Goal: Transaction & Acquisition: Purchase product/service

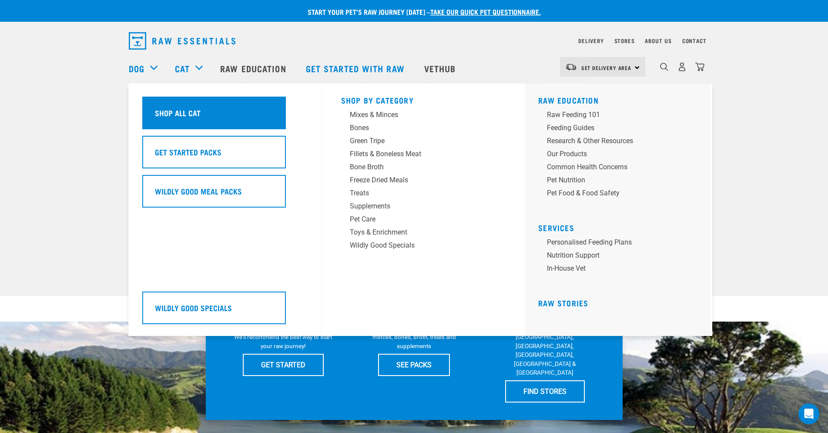
click at [226, 111] on div "Shop All Cat" at bounding box center [214, 113] width 144 height 33
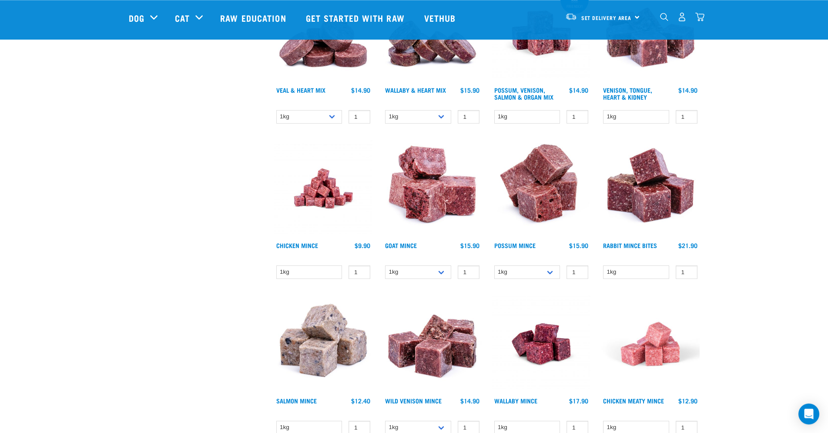
scroll to position [710, 0]
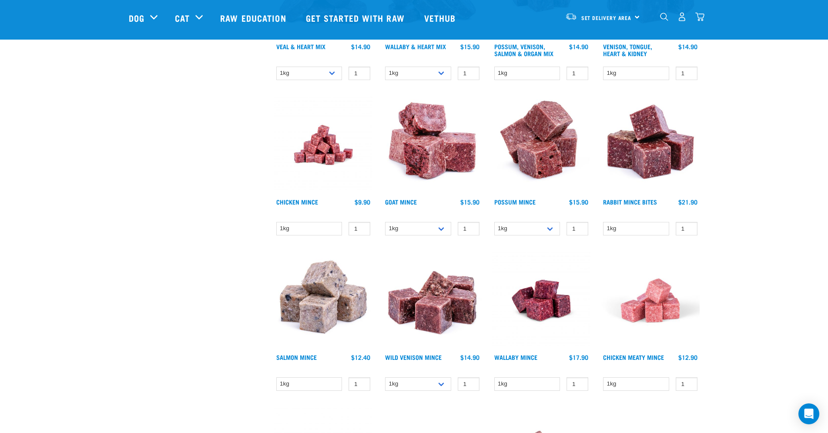
click at [658, 147] on img at bounding box center [650, 145] width 99 height 99
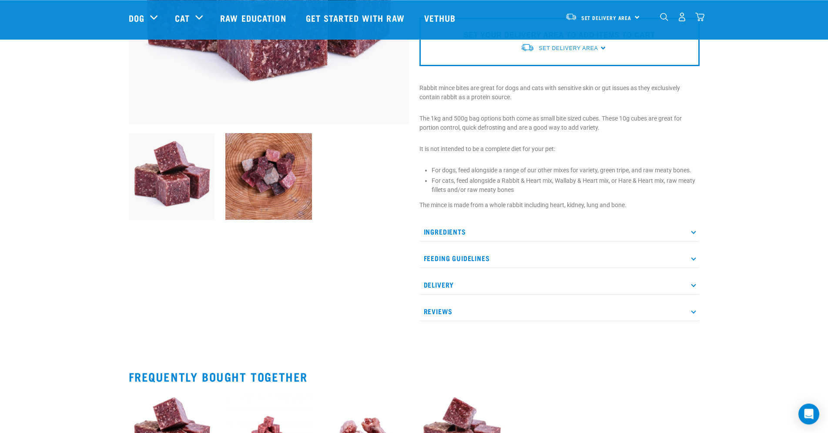
scroll to position [178, 0]
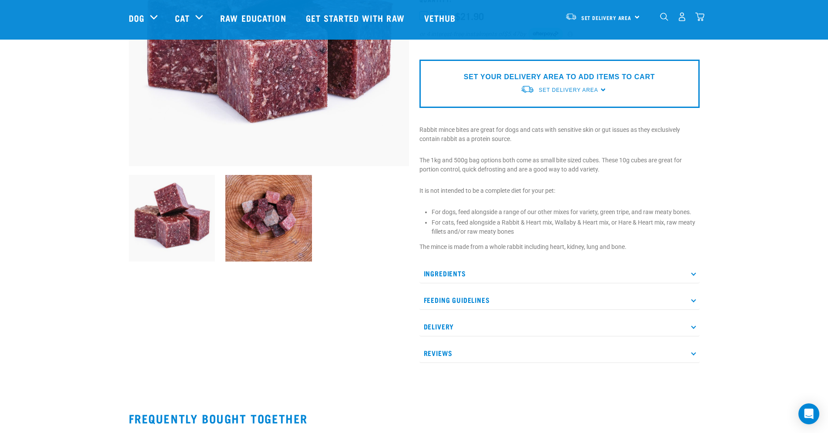
click at [681, 300] on p "Feeding Guidelines" at bounding box center [559, 300] width 280 height 20
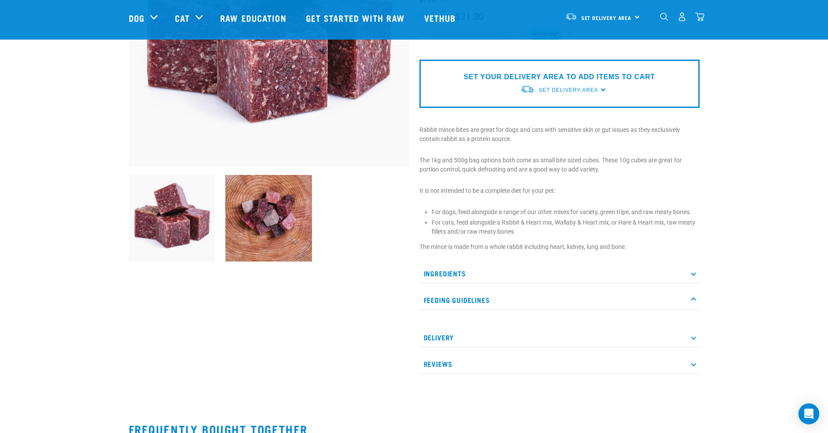
click at [692, 297] on p "Feeding Guidelines" at bounding box center [559, 300] width 280 height 20
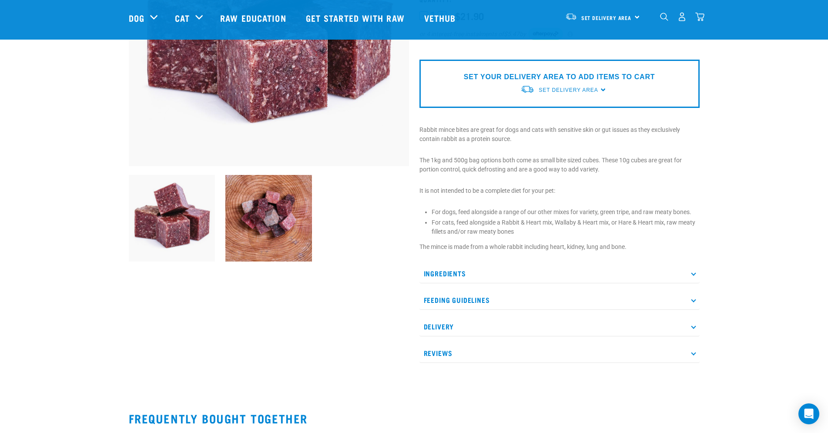
click at [691, 277] on p "Ingredients" at bounding box center [559, 274] width 280 height 20
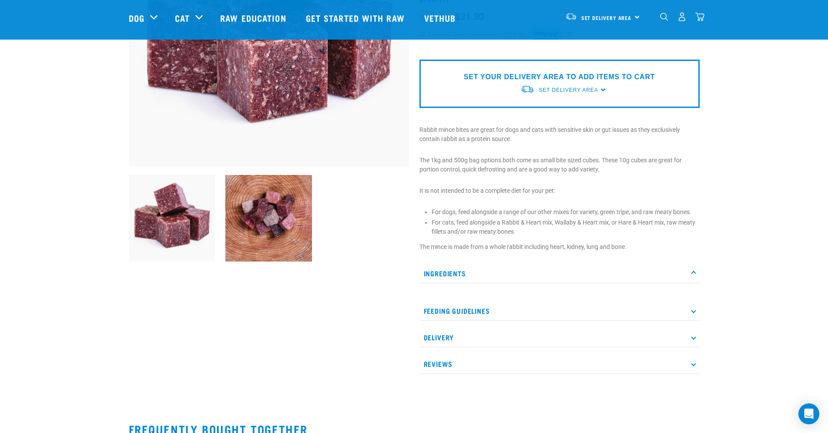
click at [691, 274] on p "Ingredients" at bounding box center [559, 274] width 280 height 20
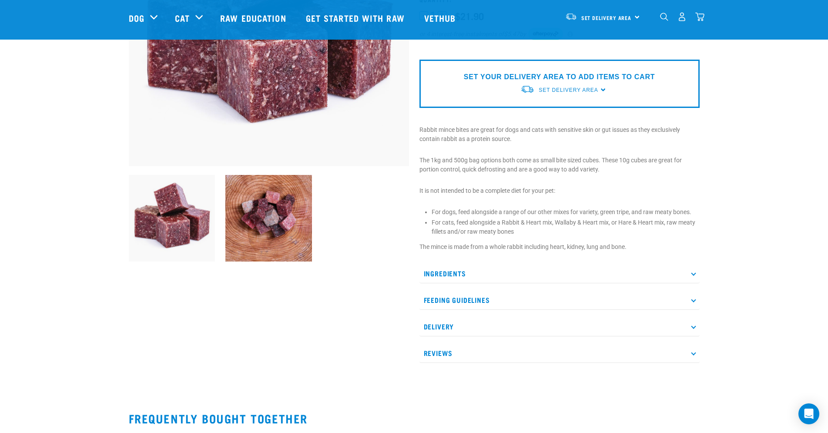
click at [698, 321] on p "Delivery" at bounding box center [559, 327] width 280 height 20
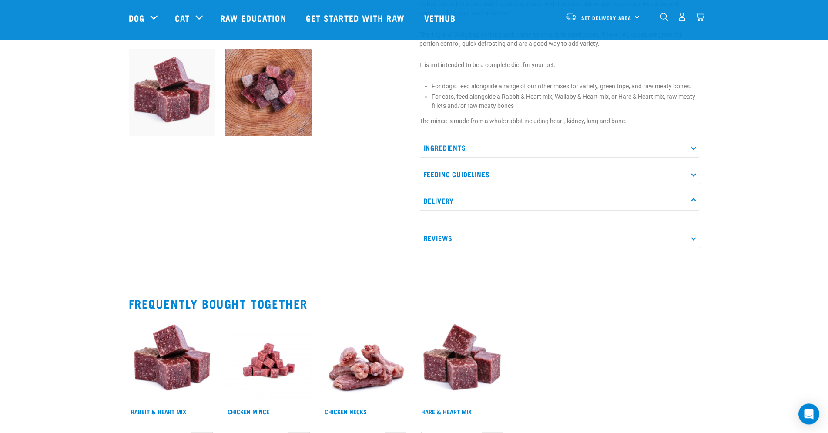
scroll to position [311, 0]
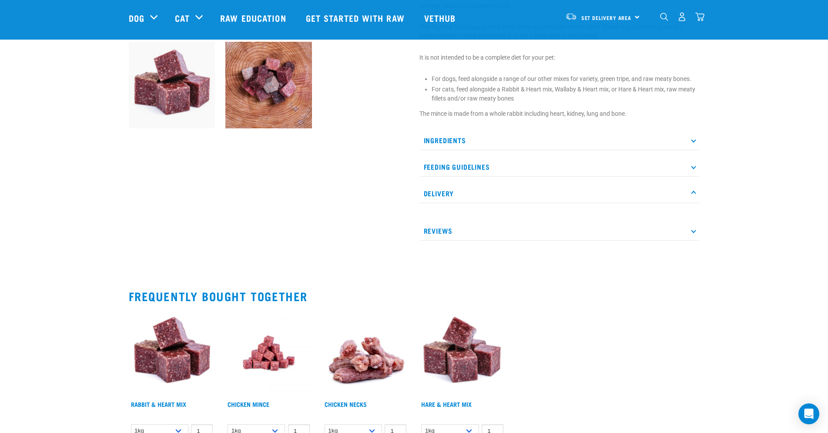
click at [693, 226] on p "Reviews" at bounding box center [559, 231] width 280 height 20
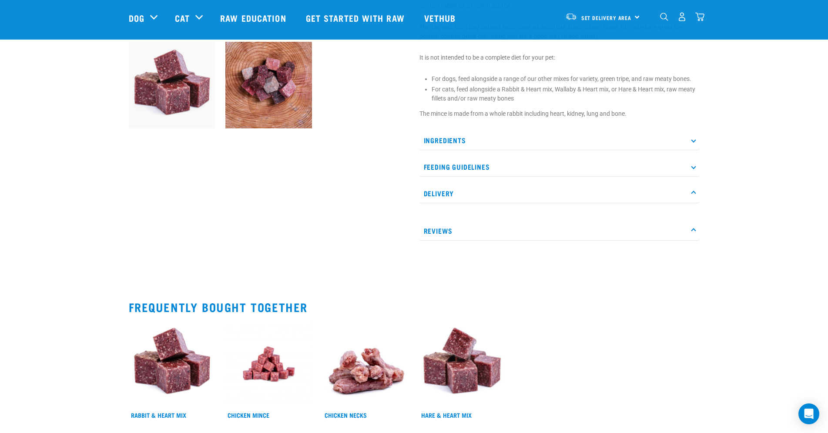
click at [693, 238] on p "Reviews" at bounding box center [559, 231] width 280 height 20
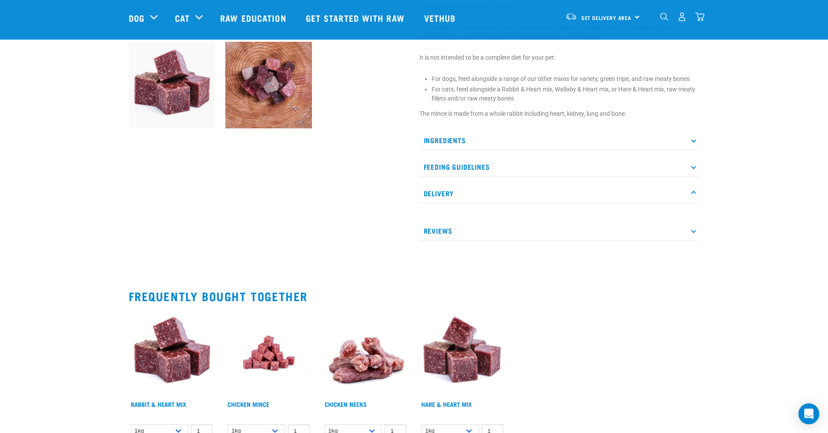
click at [699, 193] on p "Delivery" at bounding box center [559, 194] width 280 height 20
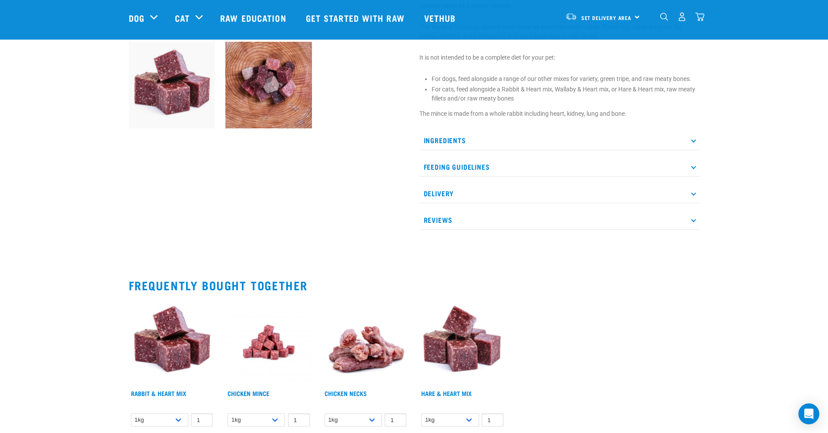
click at [695, 166] on p "Feeding Guidelines" at bounding box center [559, 167] width 280 height 20
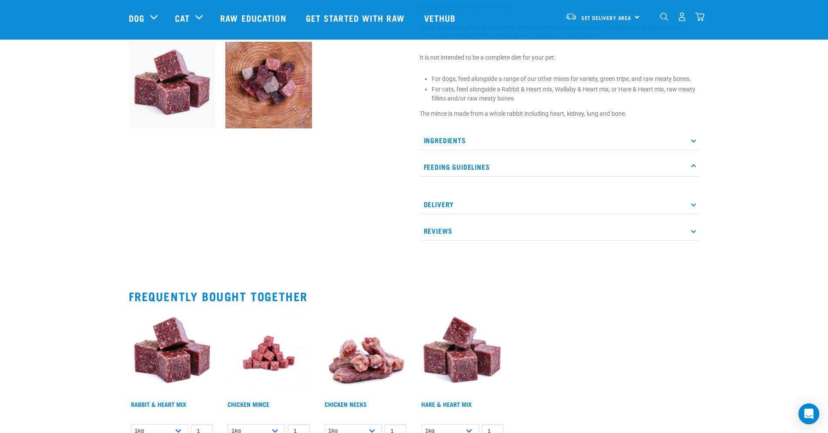
click at [694, 167] on icon at bounding box center [693, 166] width 5 height 5
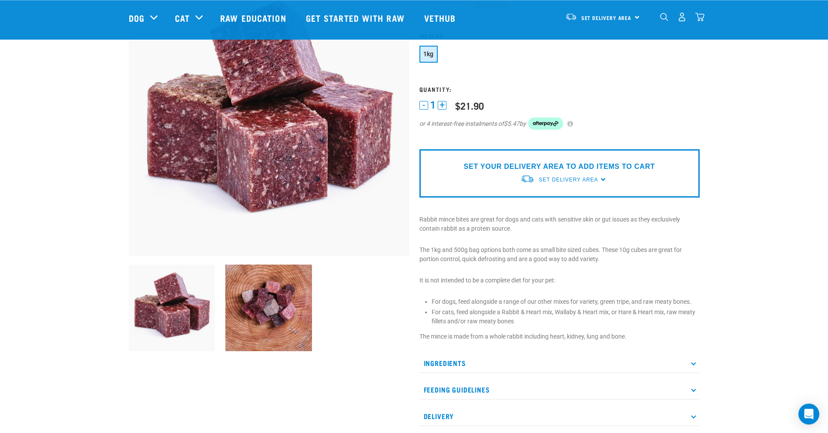
scroll to position [89, 0]
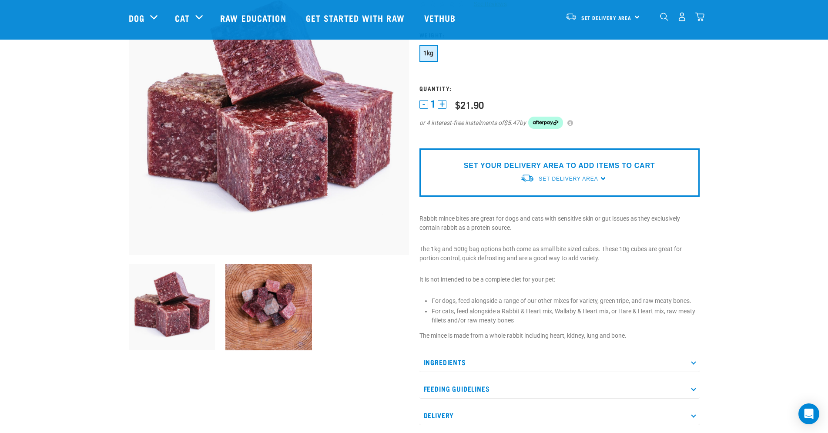
click at [240, 287] on img at bounding box center [268, 307] width 87 height 87
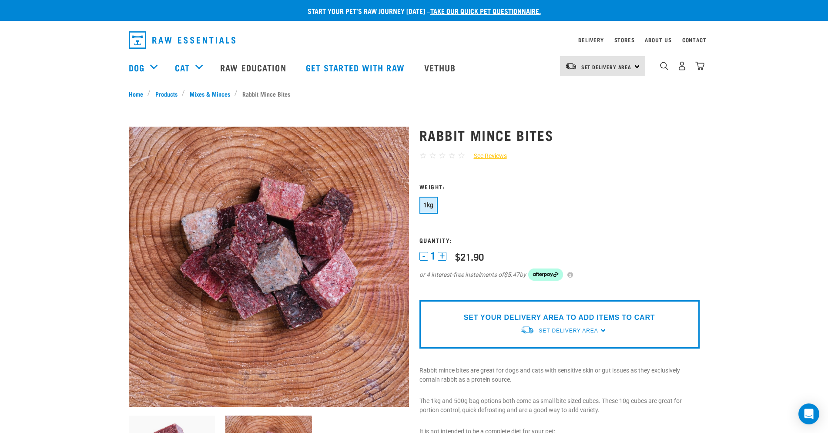
scroll to position [0, 0]
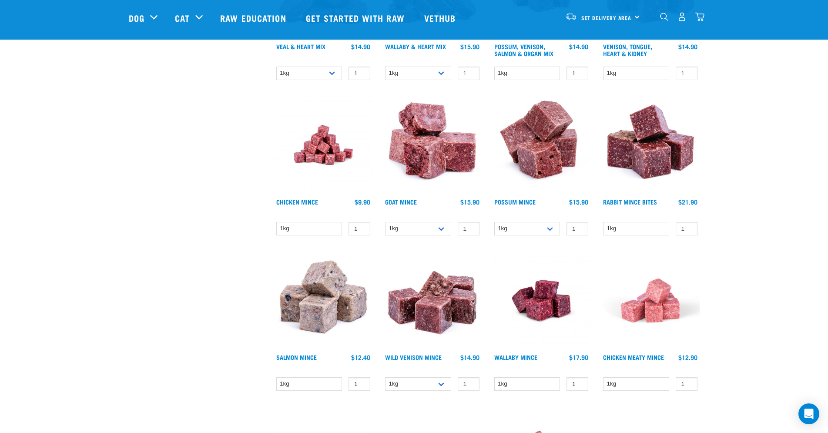
scroll to position [755, 0]
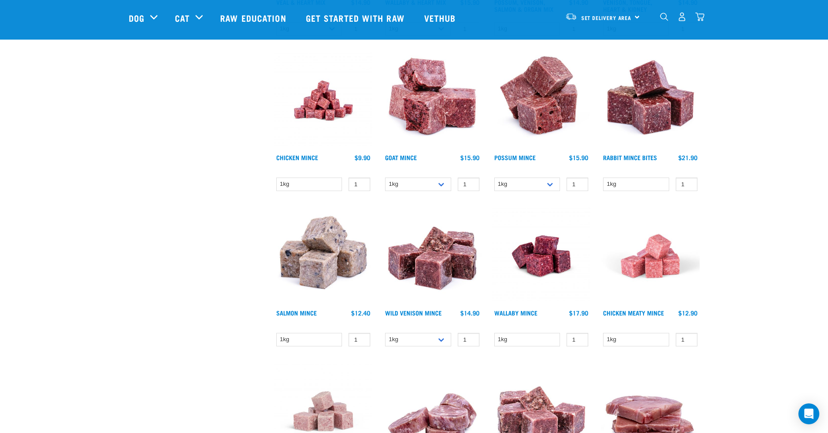
click at [674, 257] on img at bounding box center [650, 256] width 99 height 99
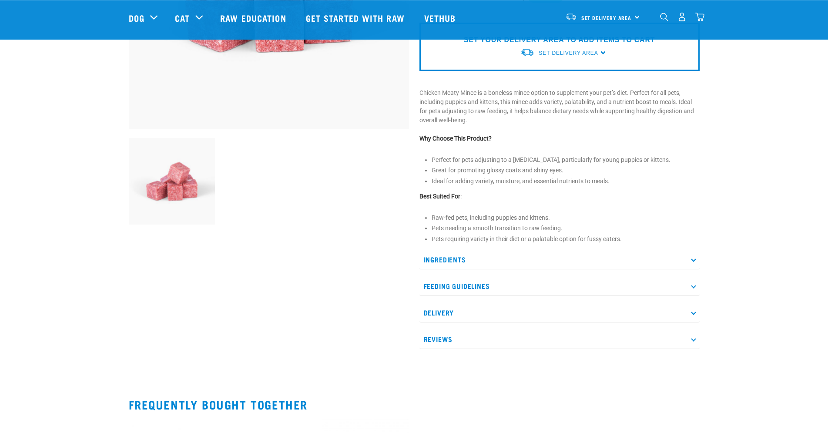
scroll to position [222, 0]
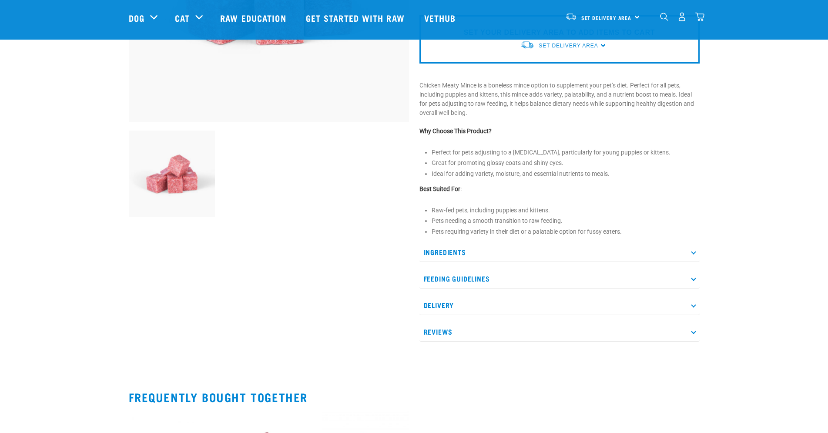
click at [700, 275] on div "Chicken Meaty Mince ☆ ☆ ☆ ☆ ☆ See Reviews" at bounding box center [559, 92] width 291 height 524
click at [693, 281] on icon at bounding box center [693, 278] width 5 height 5
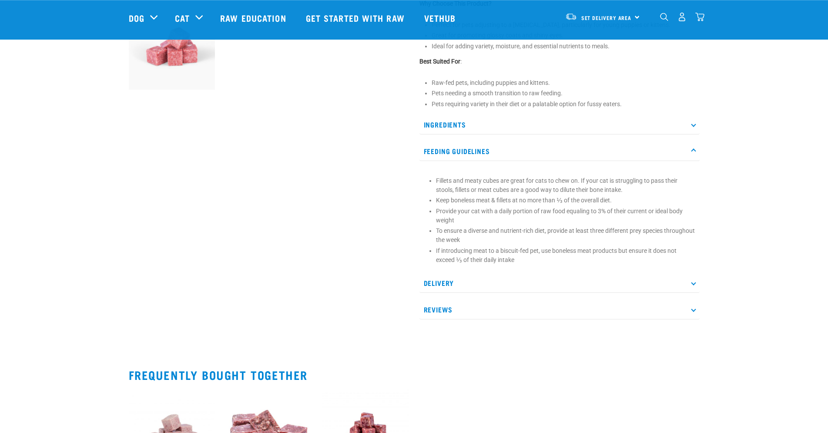
scroll to position [355, 0]
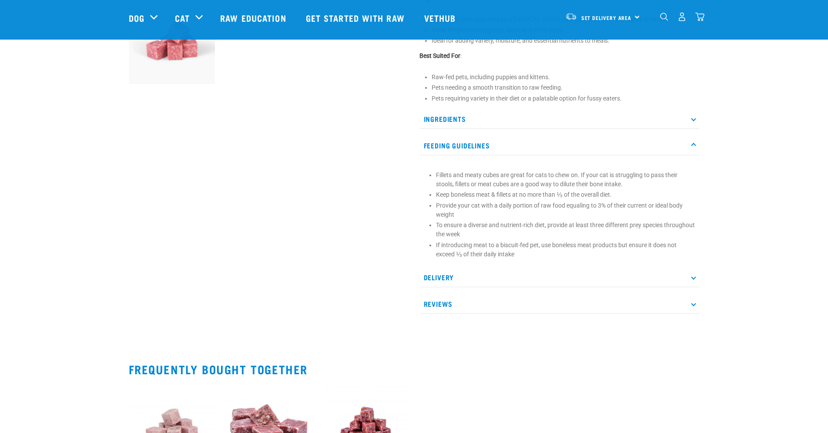
click at [697, 307] on p "Reviews" at bounding box center [559, 304] width 280 height 20
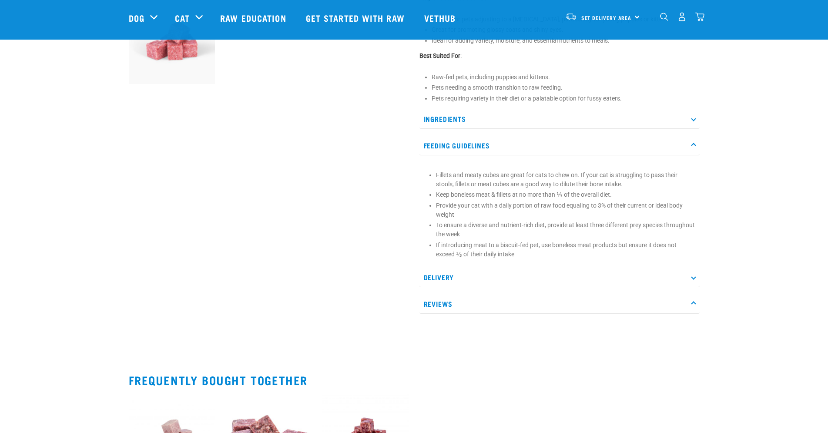
click at [696, 307] on p "Reviews" at bounding box center [559, 304] width 280 height 20
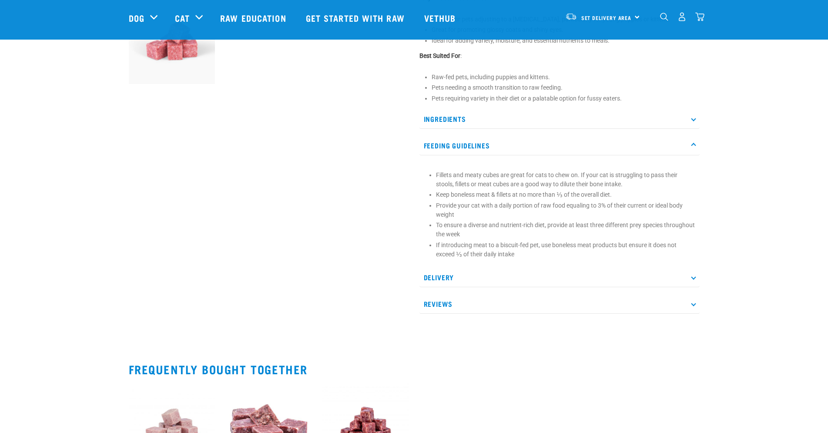
click at [691, 143] on p "Feeding Guidelines" at bounding box center [559, 146] width 280 height 20
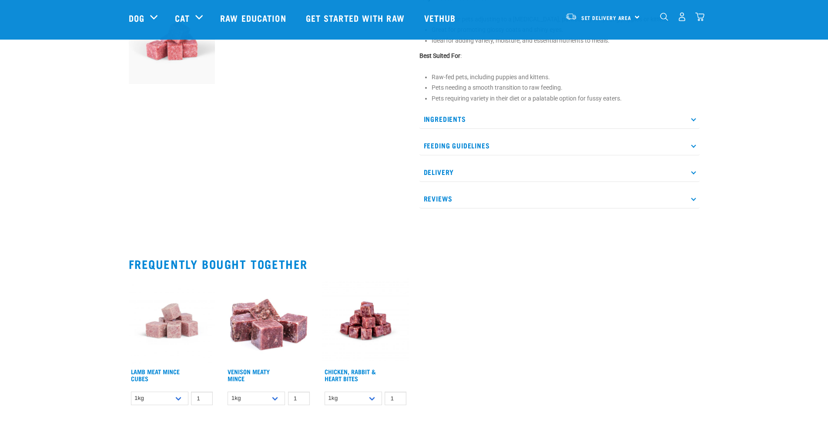
click at [692, 118] on p "Ingredients" at bounding box center [559, 119] width 280 height 20
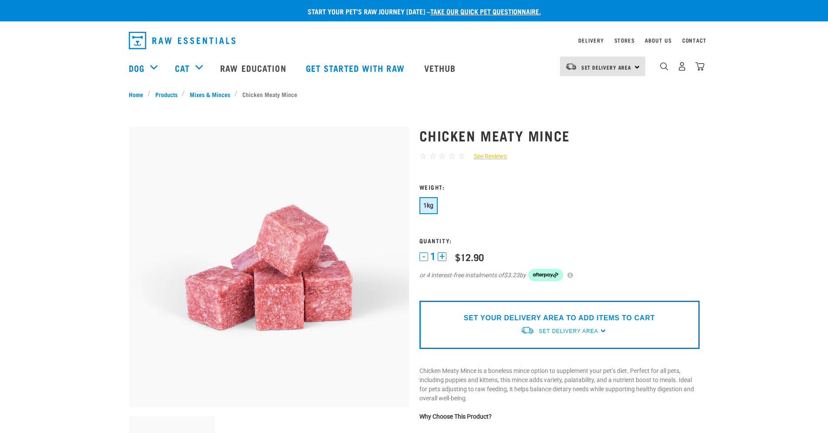
scroll to position [0, 0]
